Goal: Task Accomplishment & Management: Manage account settings

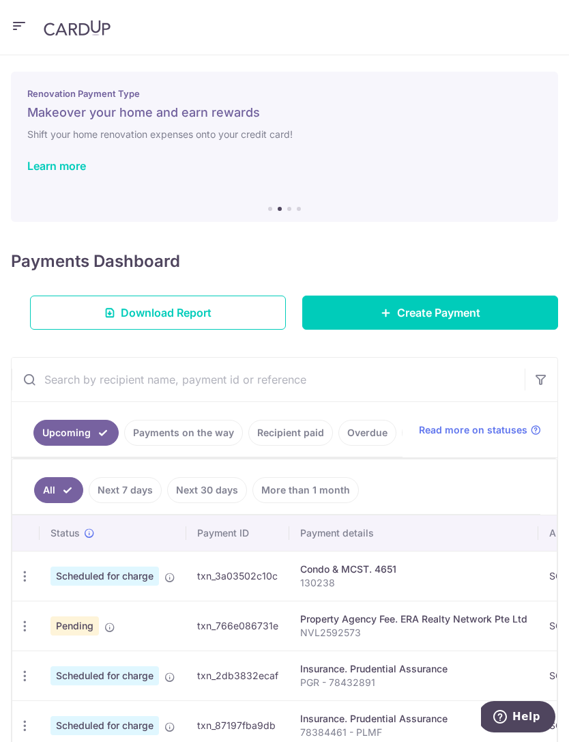
click at [25, 624] on icon "button" at bounding box center [25, 626] width 14 height 14
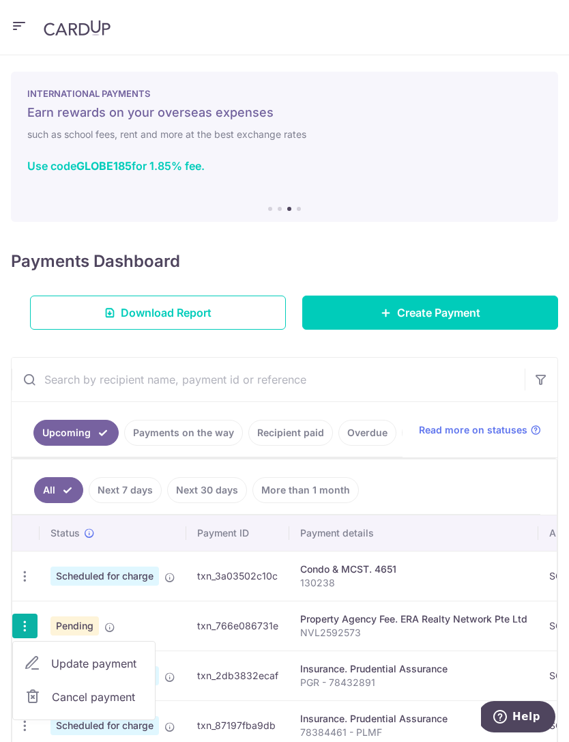
click at [70, 704] on span "Cancel payment" at bounding box center [97, 696] width 91 height 16
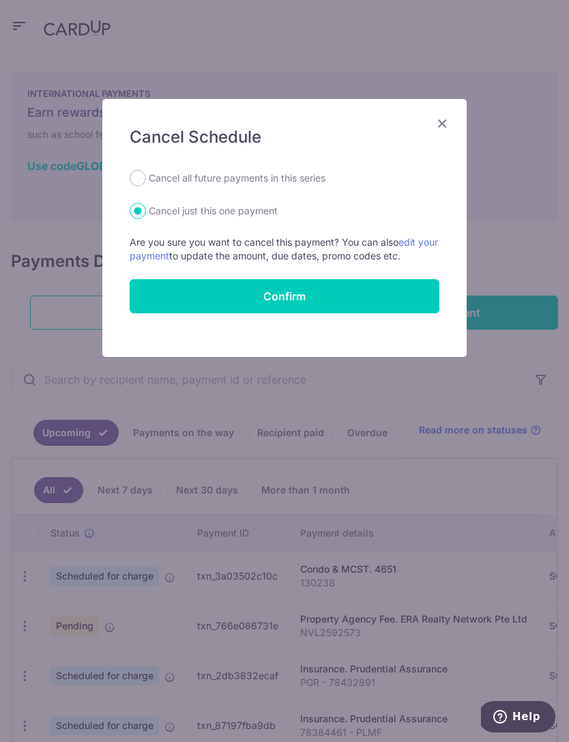
click at [294, 302] on button "Confirm" at bounding box center [285, 296] width 310 height 34
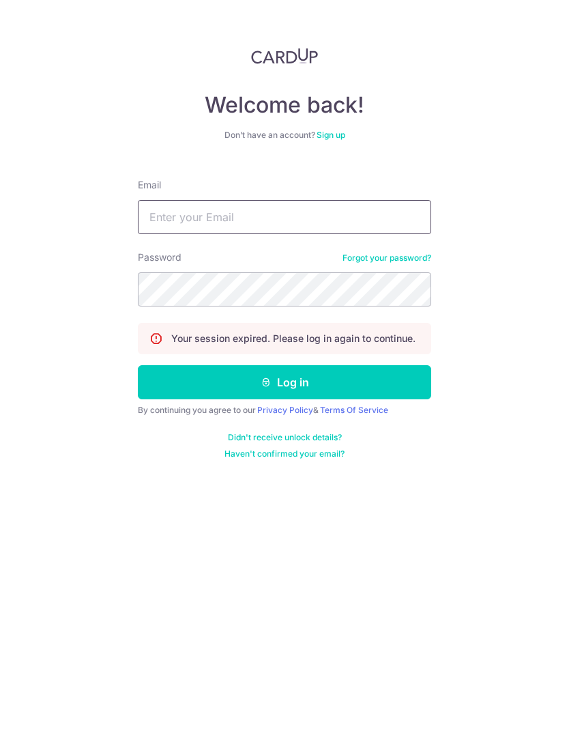
type input "[EMAIL_ADDRESS][DOMAIN_NAME]"
click at [285, 382] on button "Log in" at bounding box center [284, 382] width 293 height 34
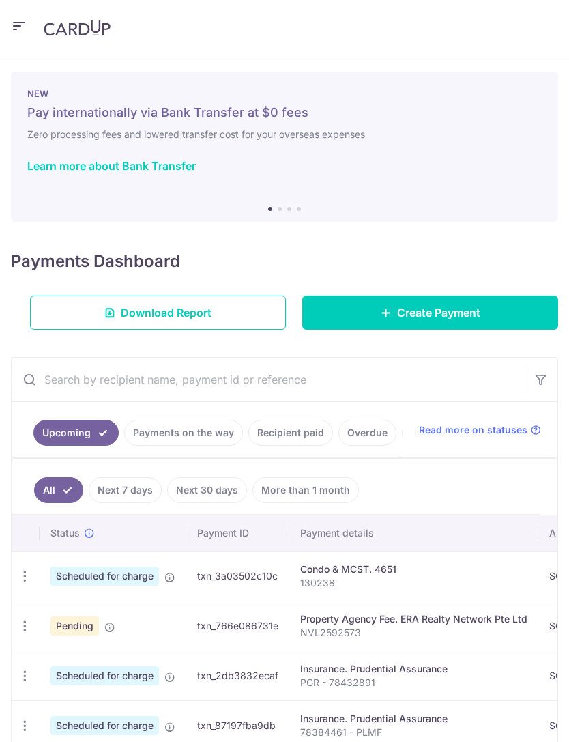
click at [31, 628] on icon "button" at bounding box center [25, 626] width 14 height 14
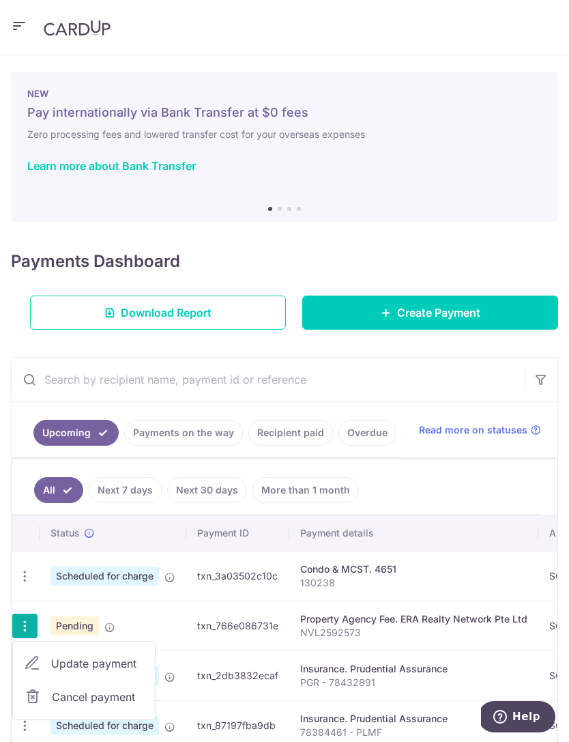
click at [50, 699] on link "Cancel payment" at bounding box center [84, 697] width 142 height 34
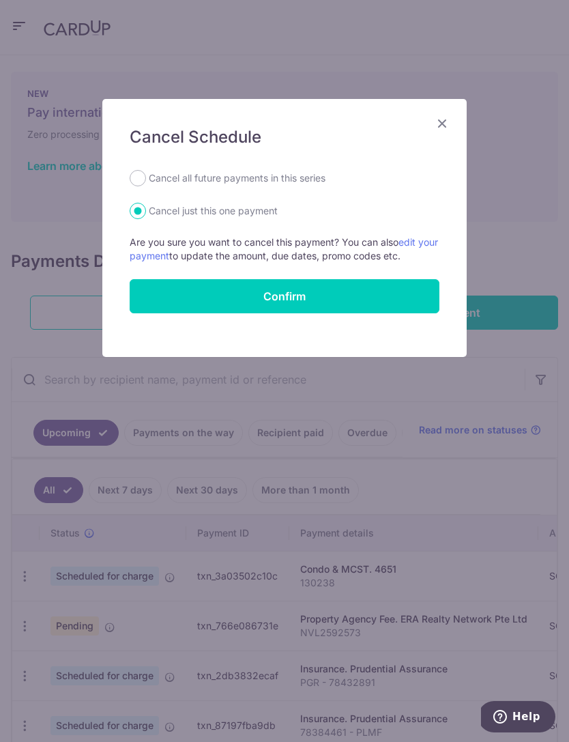
click at [347, 298] on button "Confirm" at bounding box center [285, 296] width 310 height 34
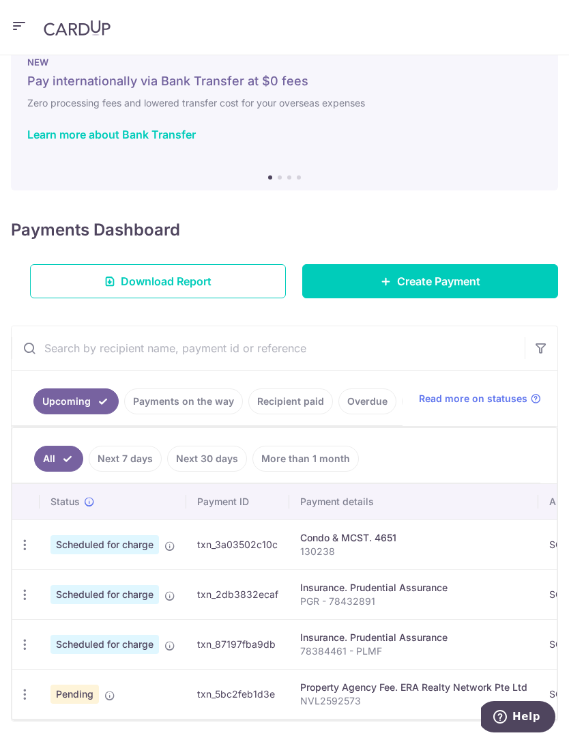
click at [25, 693] on icon "button" at bounding box center [25, 694] width 14 height 14
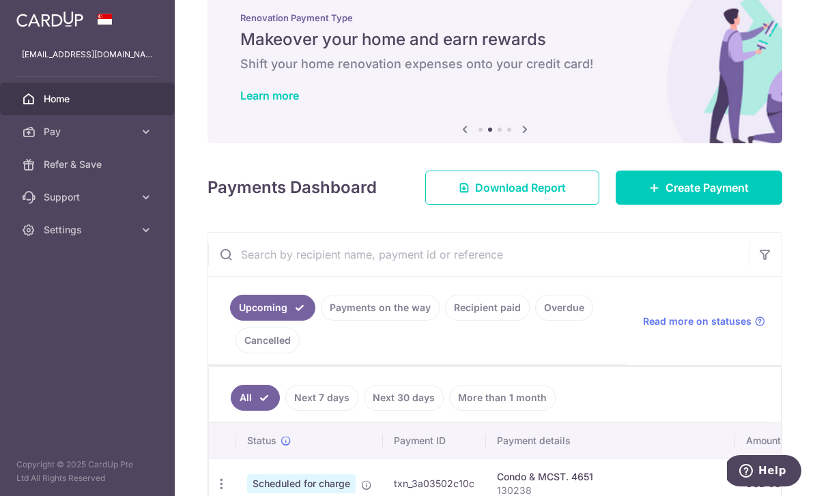
scroll to position [44, 0]
click at [508, 349] on div at bounding box center [407, 248] width 815 height 496
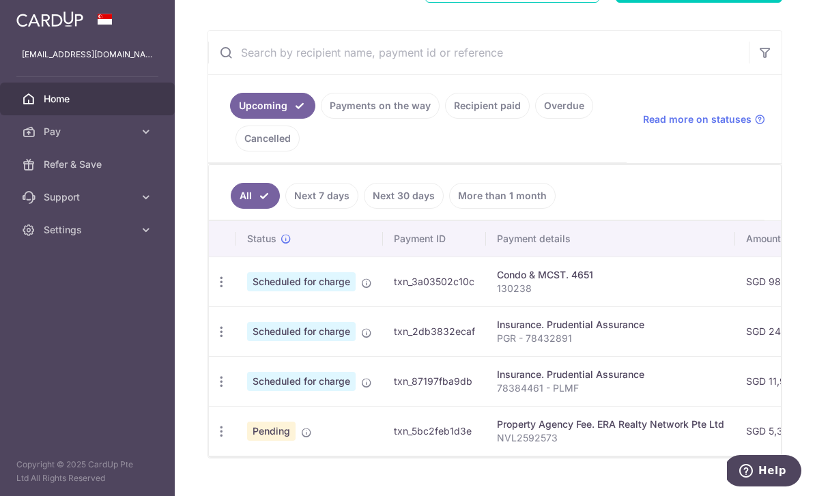
scroll to position [233, 0]
click at [214, 425] on icon "button" at bounding box center [221, 432] width 14 height 14
click at [248, 495] on span "Cancel payment" at bounding box center [293, 503] width 91 height 16
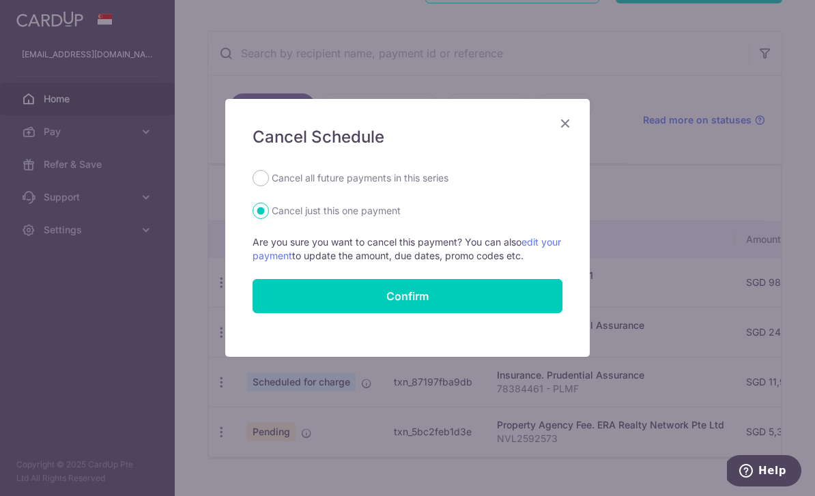
click at [424, 184] on label "Cancel all future payments in this series" at bounding box center [360, 178] width 177 height 16
click at [269, 184] on input "Cancel all future payments in this series" at bounding box center [260, 178] width 16 height 16
radio input "true"
click at [392, 311] on button "Confirm" at bounding box center [407, 296] width 310 height 34
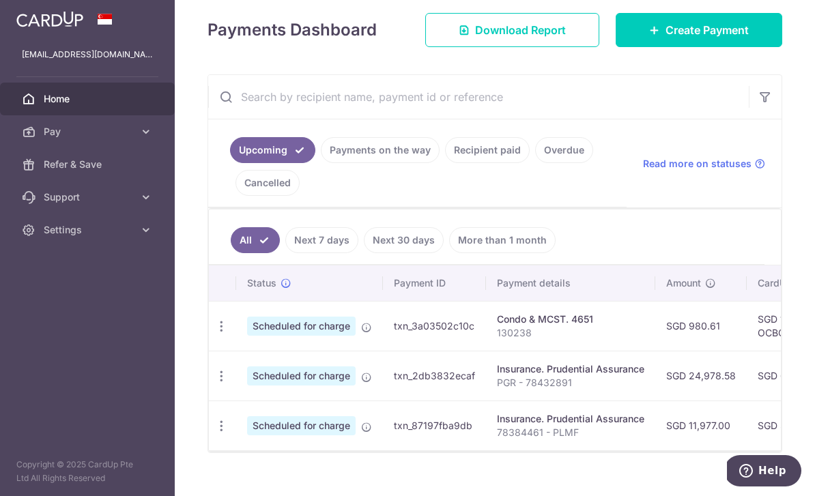
click at [214, 433] on icon "button" at bounding box center [221, 426] width 14 height 14
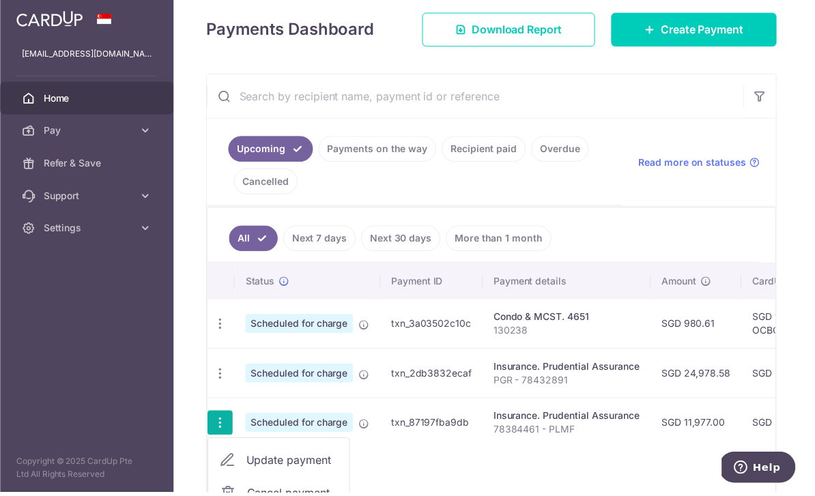
scroll to position [44, 0]
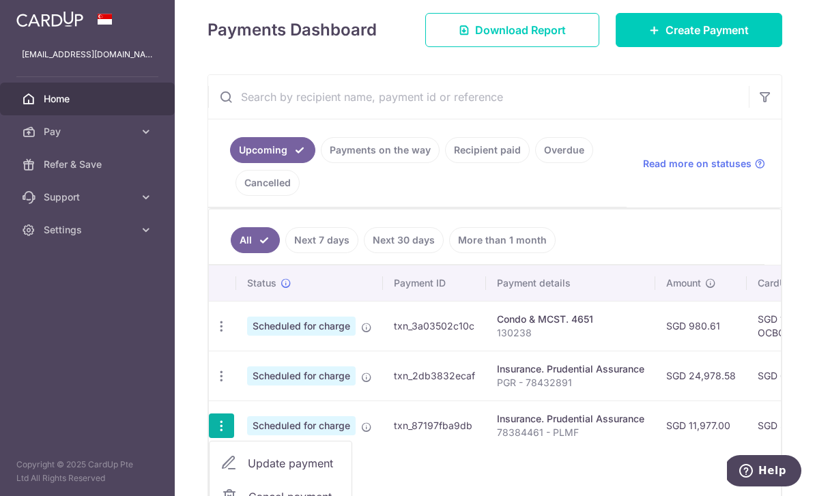
click at [248, 489] on span "Cancel payment" at bounding box center [293, 497] width 91 height 16
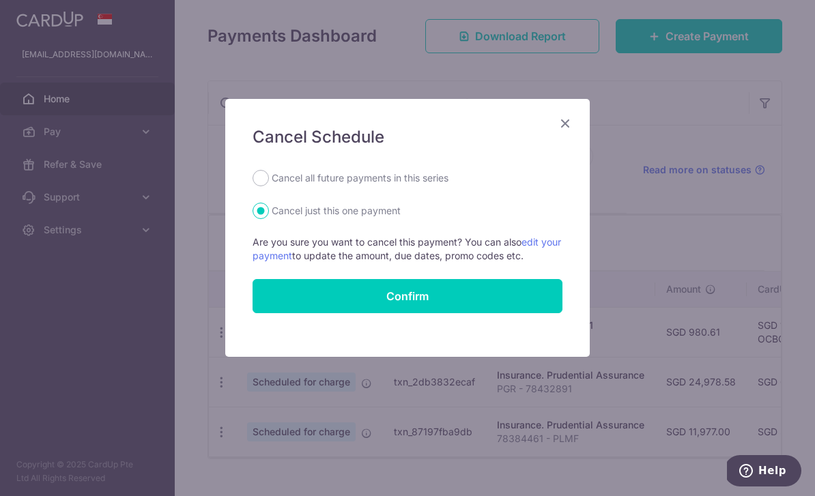
click at [368, 300] on button "Confirm" at bounding box center [407, 296] width 310 height 34
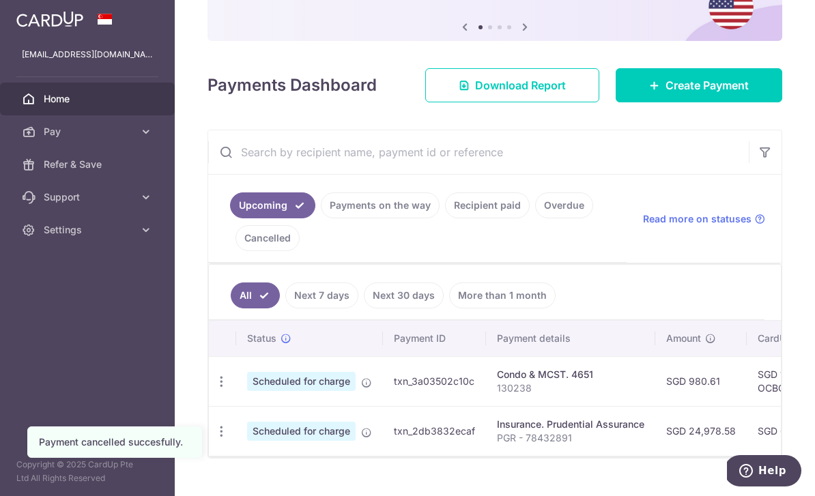
scroll to position [133, 0]
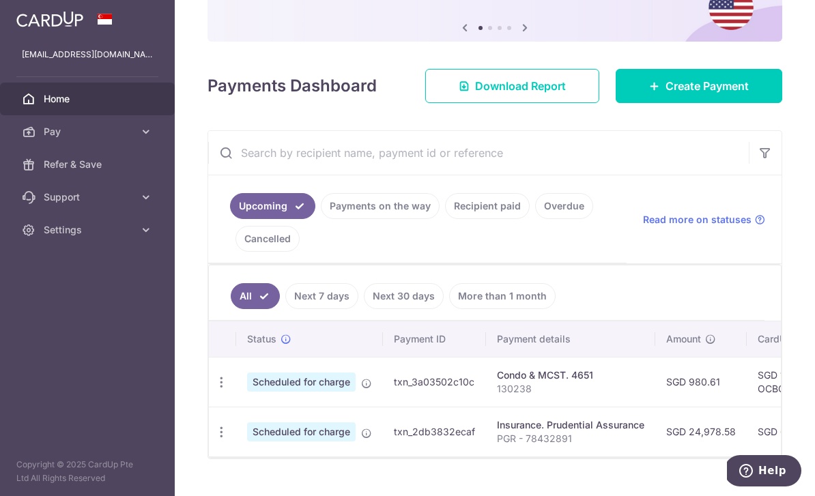
click at [214, 425] on icon "button" at bounding box center [221, 432] width 14 height 14
click at [248, 495] on span "Cancel payment" at bounding box center [293, 503] width 91 height 16
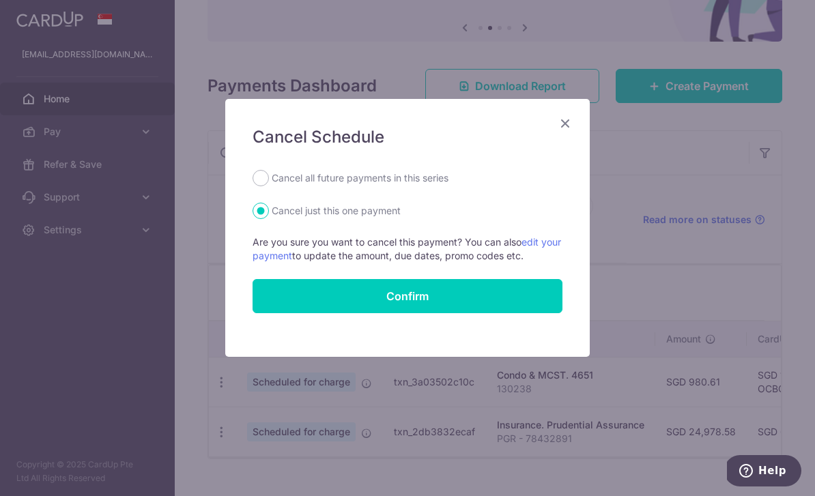
click at [379, 300] on button "Confirm" at bounding box center [407, 296] width 310 height 34
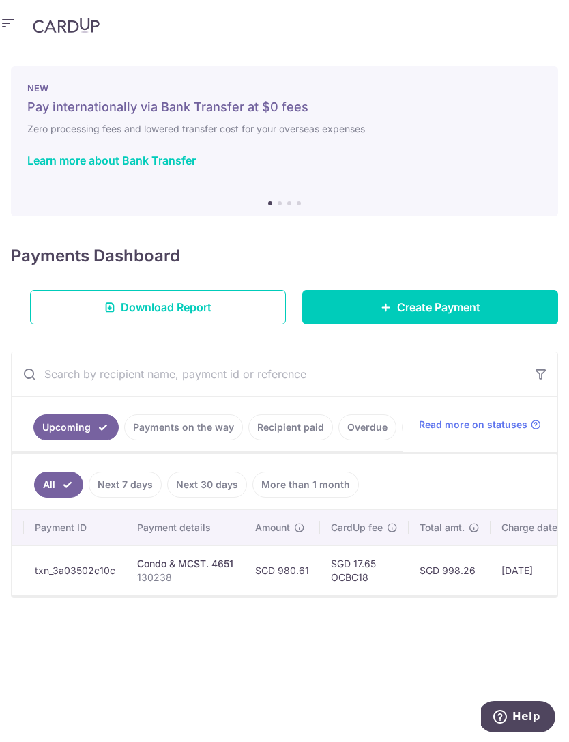
click at [4, 15] on icon "button" at bounding box center [8, 23] width 16 height 17
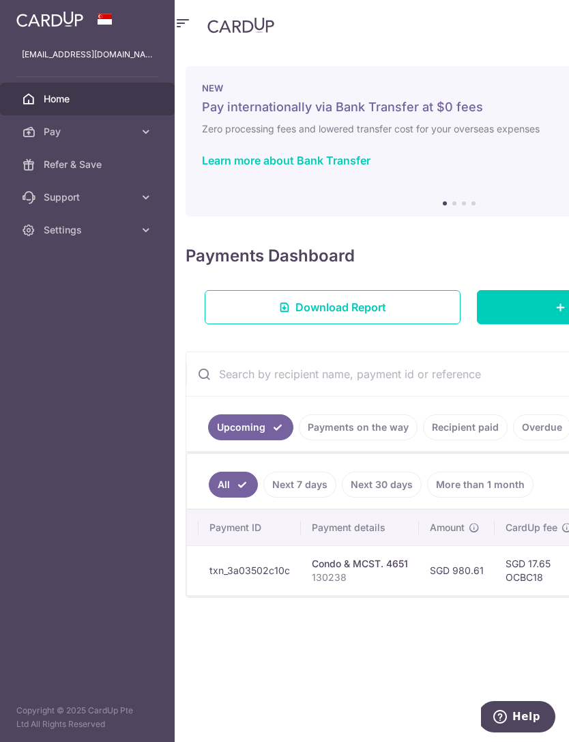
click at [288, 495] on div "× Pause Schedule Pause all future payments in this series Pause just this one p…" at bounding box center [459, 396] width 569 height 692
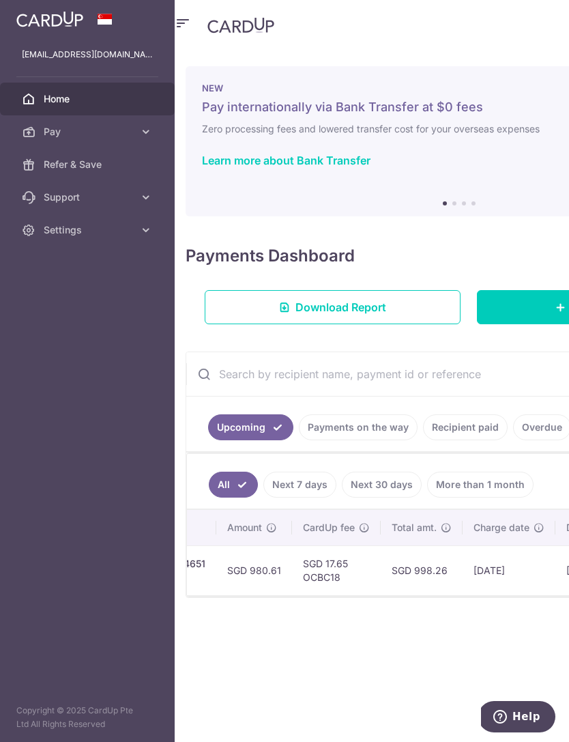
scroll to position [0, 364]
